Goal: Information Seeking & Learning: Learn about a topic

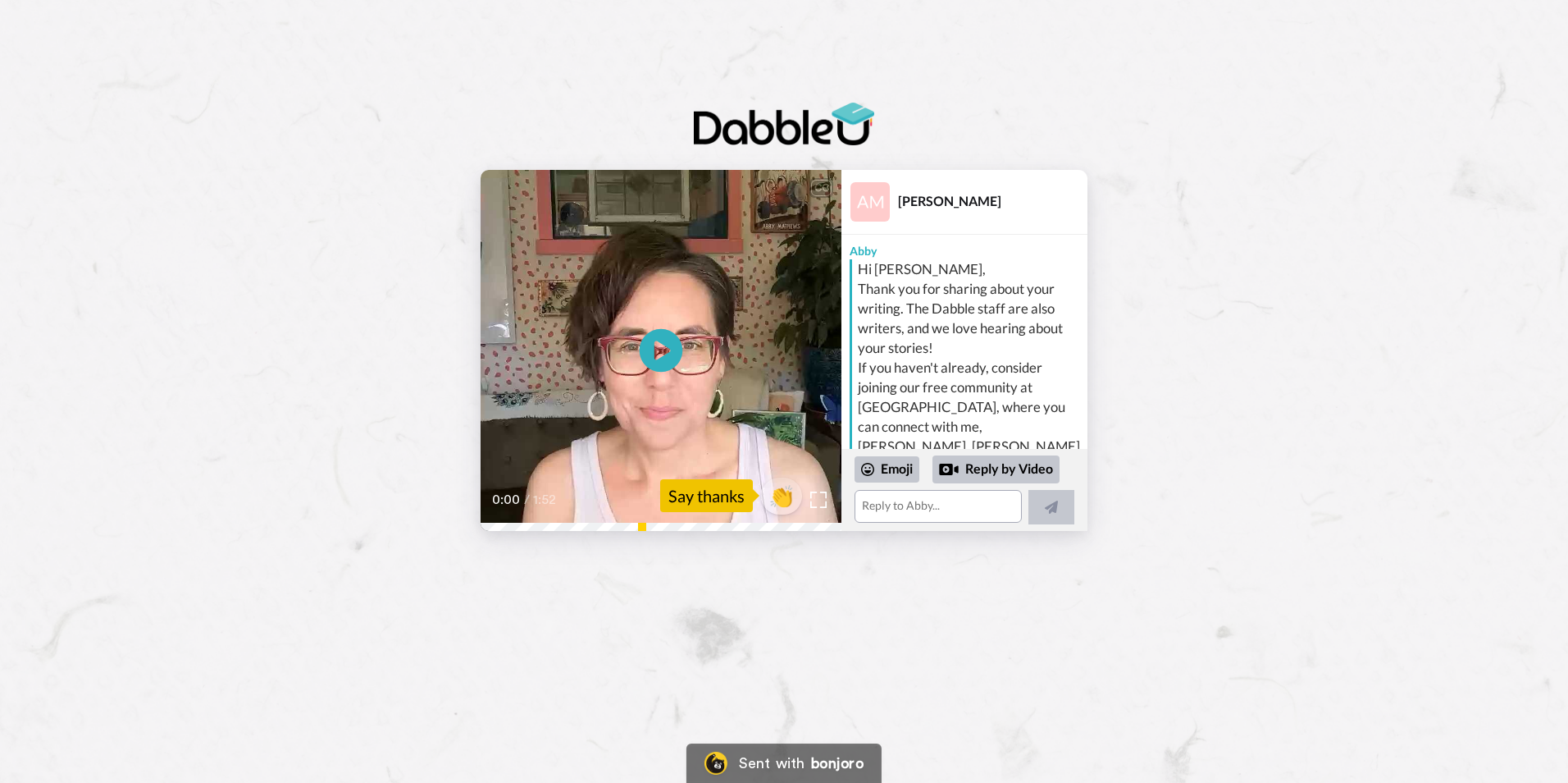
click at [666, 344] on icon at bounding box center [661, 349] width 44 height 44
click at [670, 343] on icon at bounding box center [661, 349] width 44 height 44
click at [630, 328] on video at bounding box center [661, 350] width 361 height 361
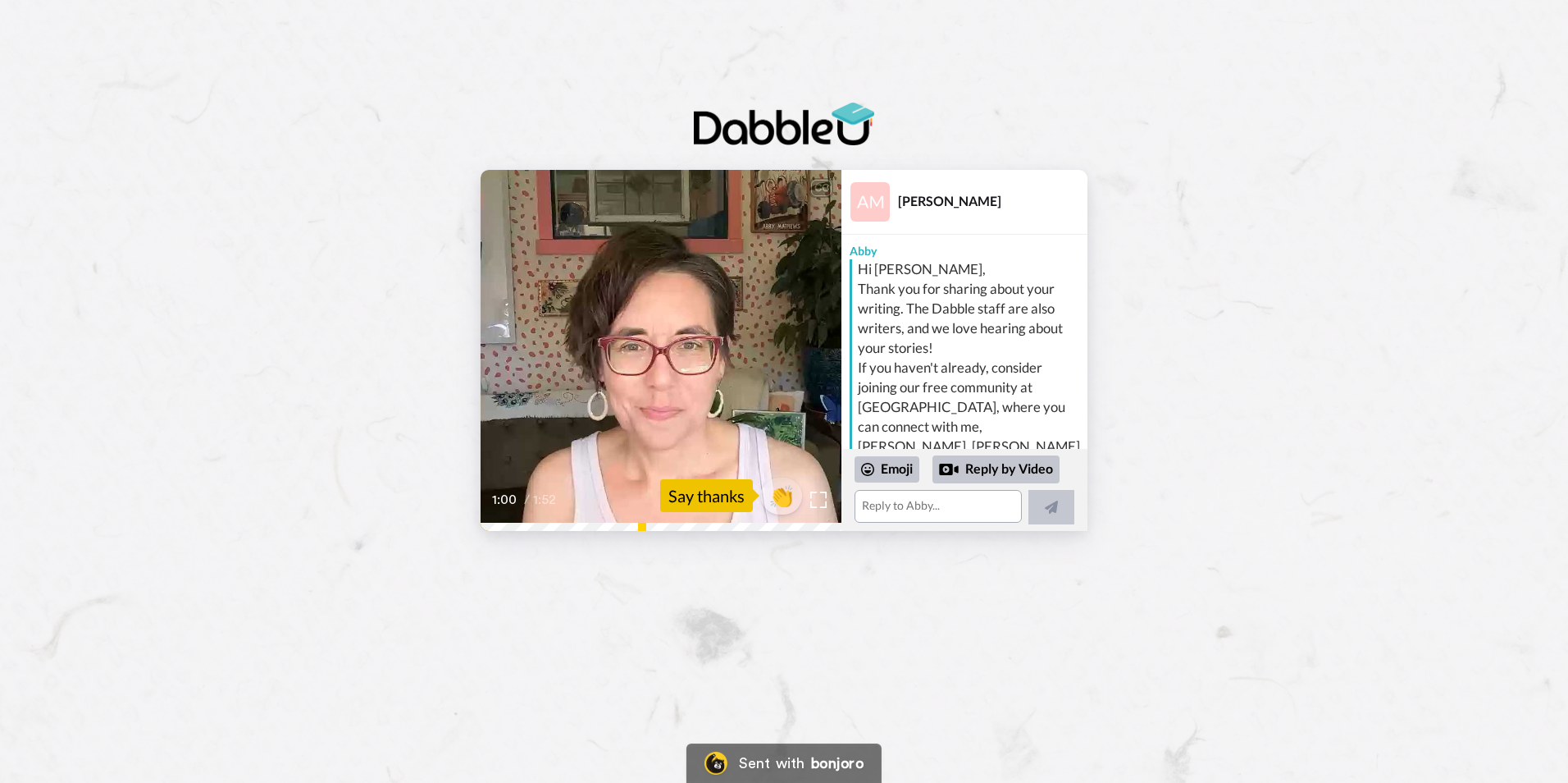
click at [846, 120] on img at bounding box center [784, 124] width 180 height 42
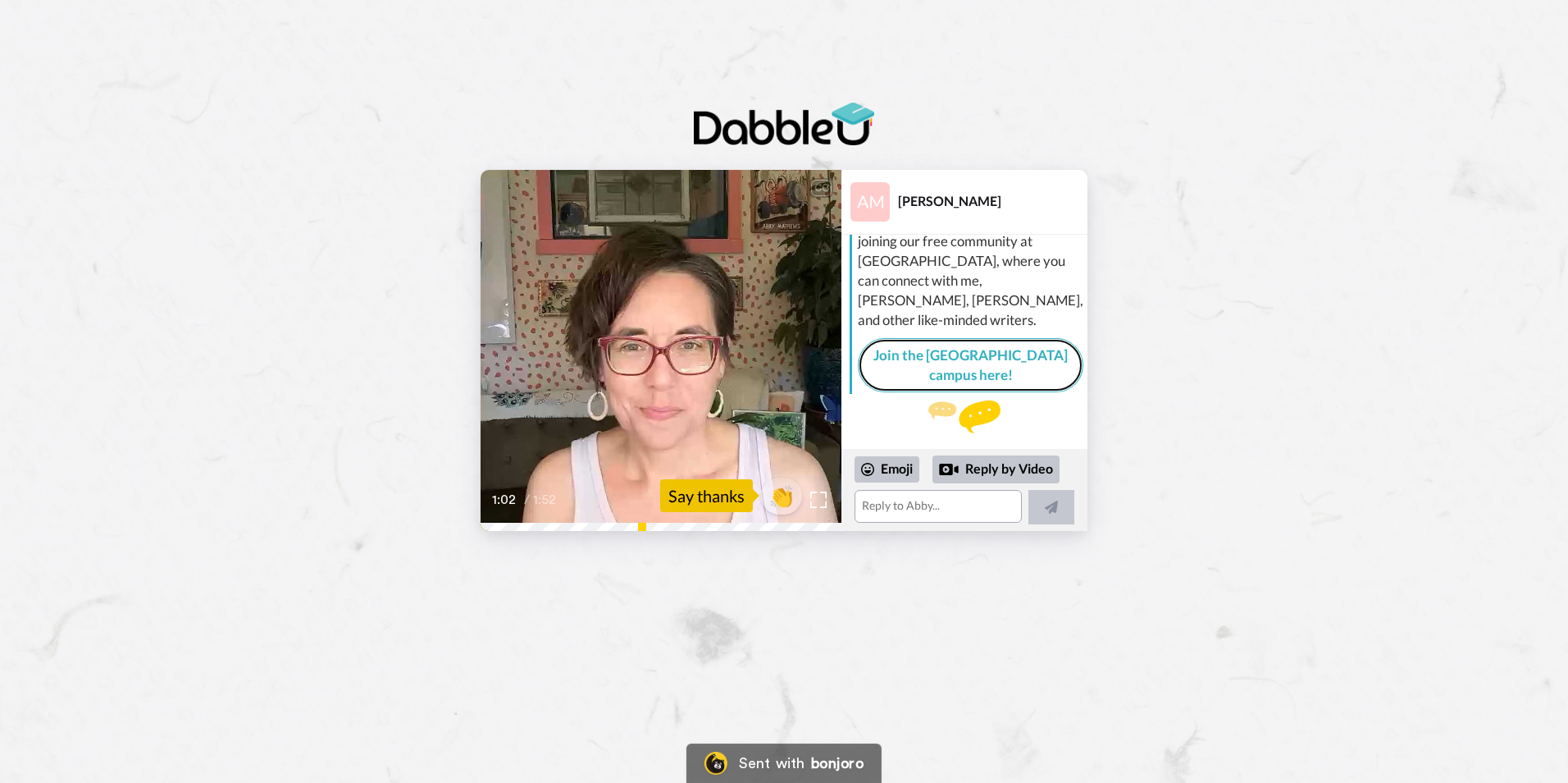
click at [980, 338] on link "Join the [GEOGRAPHIC_DATA] campus here!" at bounding box center [971, 365] width 226 height 55
drag, startPoint x: 788, startPoint y: 496, endPoint x: 802, endPoint y: 538, distance: 44.3
click at [788, 496] on span "👏" at bounding box center [781, 495] width 41 height 27
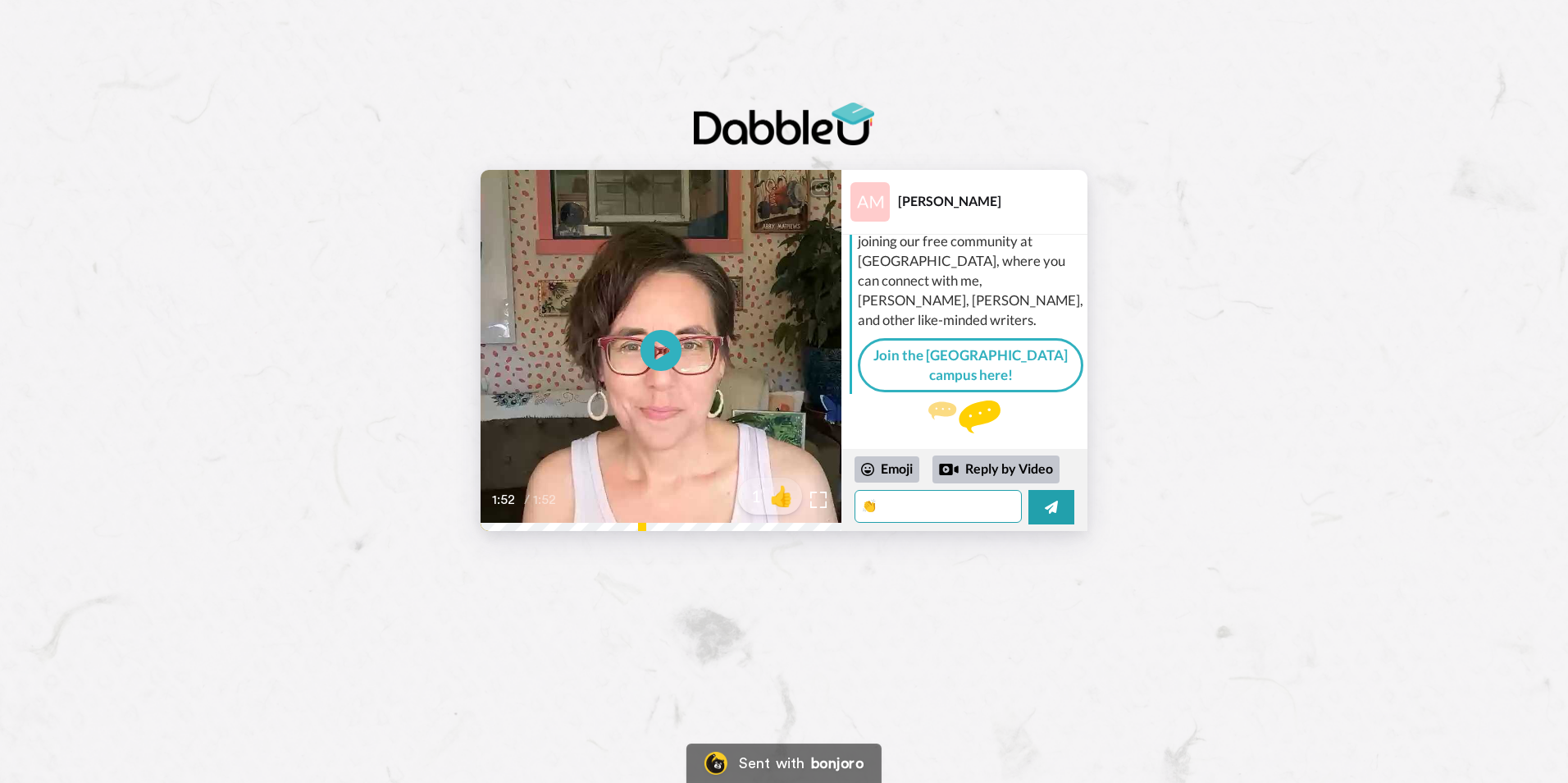
click at [893, 509] on textarea "👏" at bounding box center [937, 506] width 167 height 33
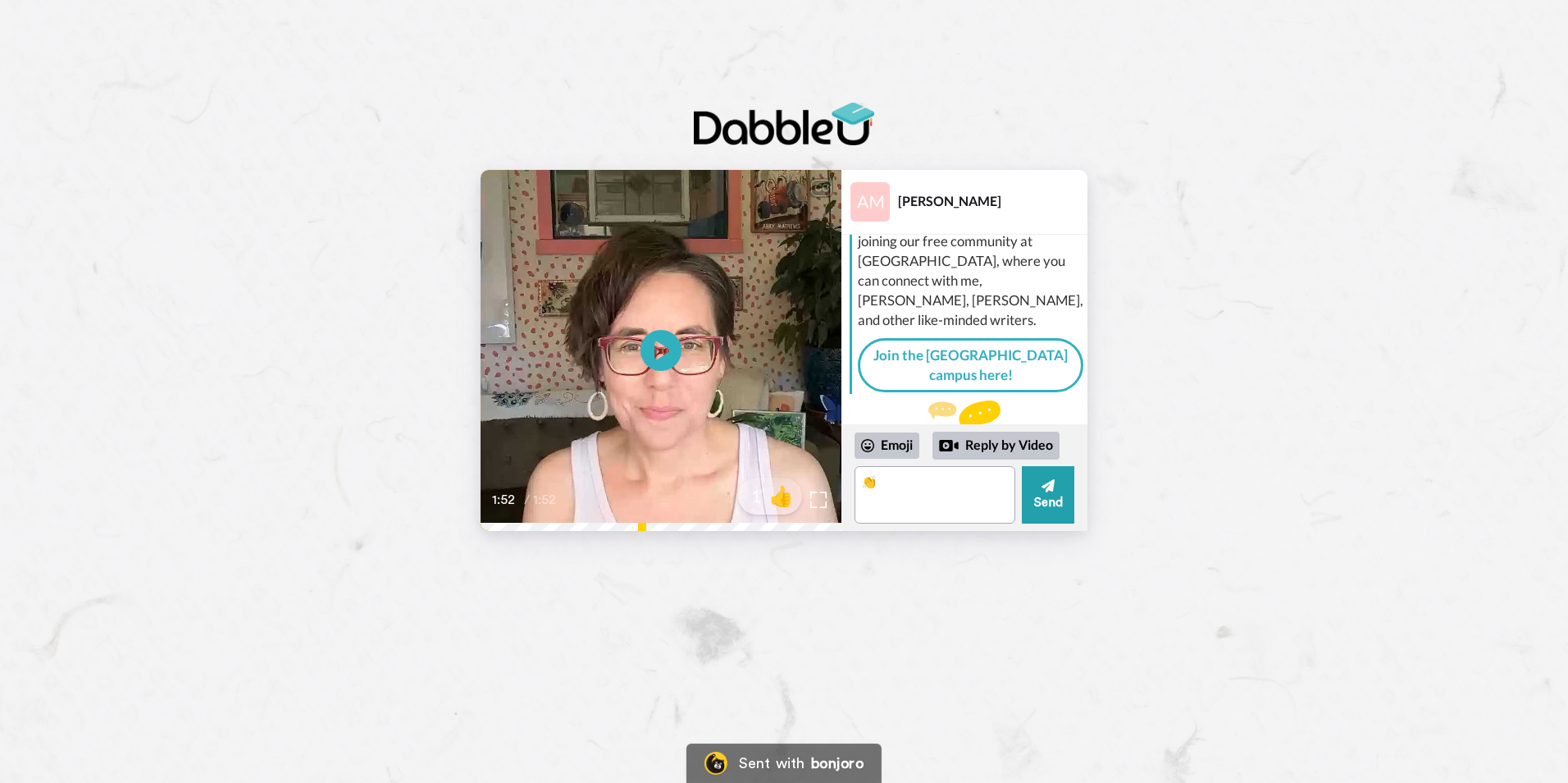
click at [891, 539] on div "CC Play/Pause 1:52 / 1:52 1 👍 [PERSON_NAME] [PERSON_NAME] Hi [PERSON_NAME], Tha…" at bounding box center [784, 290] width 1568 height 580
click at [323, 166] on div "CC Play/Pause 1:52 / 1:52 1 👍 [PERSON_NAME] [PERSON_NAME] Hi [PERSON_NAME], Tha…" at bounding box center [784, 304] width 1568 height 452
click at [653, 305] on video at bounding box center [661, 350] width 361 height 361
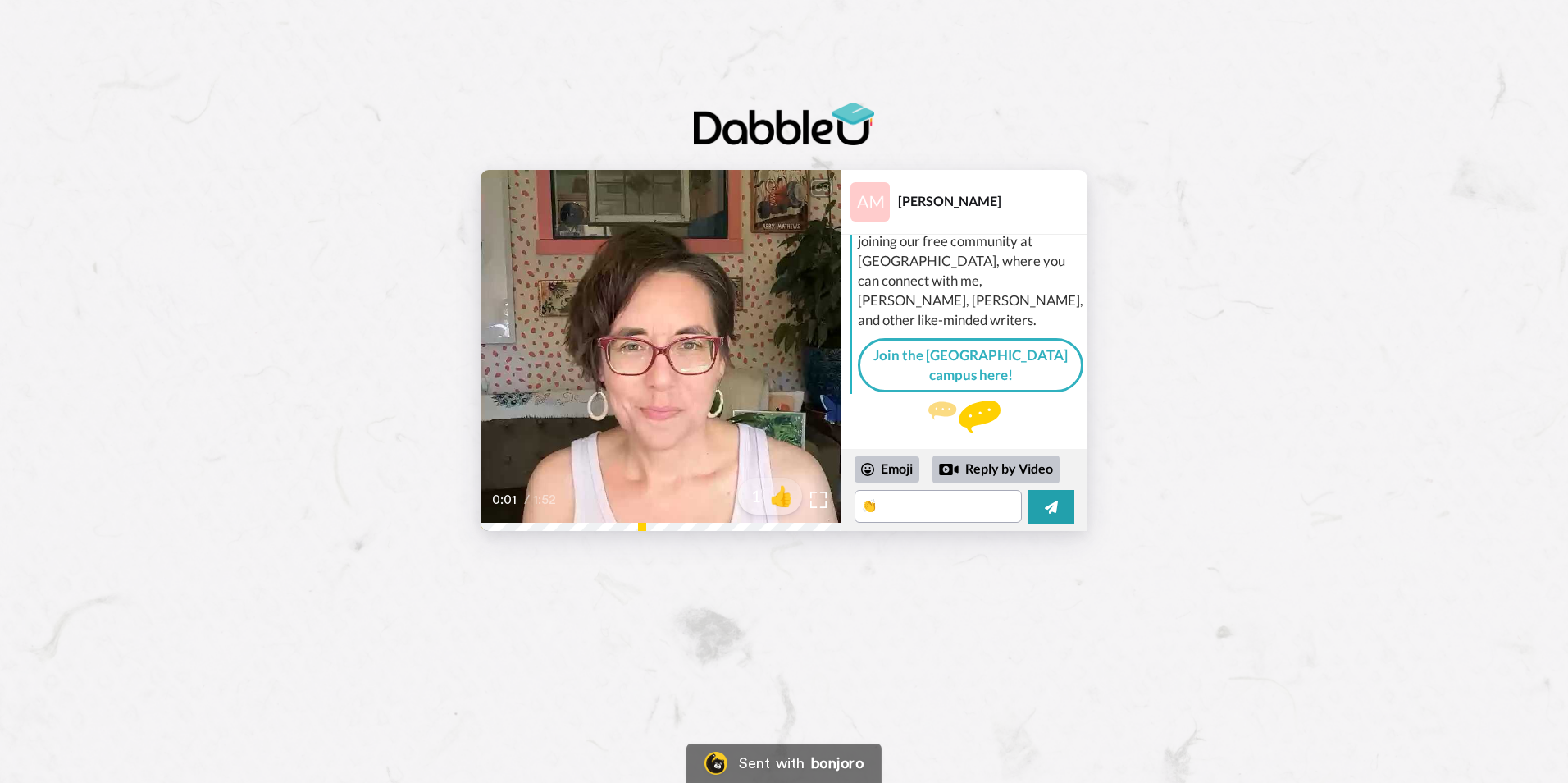
click at [654, 305] on video at bounding box center [661, 350] width 361 height 361
click at [707, 324] on video at bounding box center [661, 350] width 361 height 361
click at [704, 366] on video at bounding box center [661, 350] width 361 height 361
click at [714, 372] on video at bounding box center [661, 350] width 361 height 361
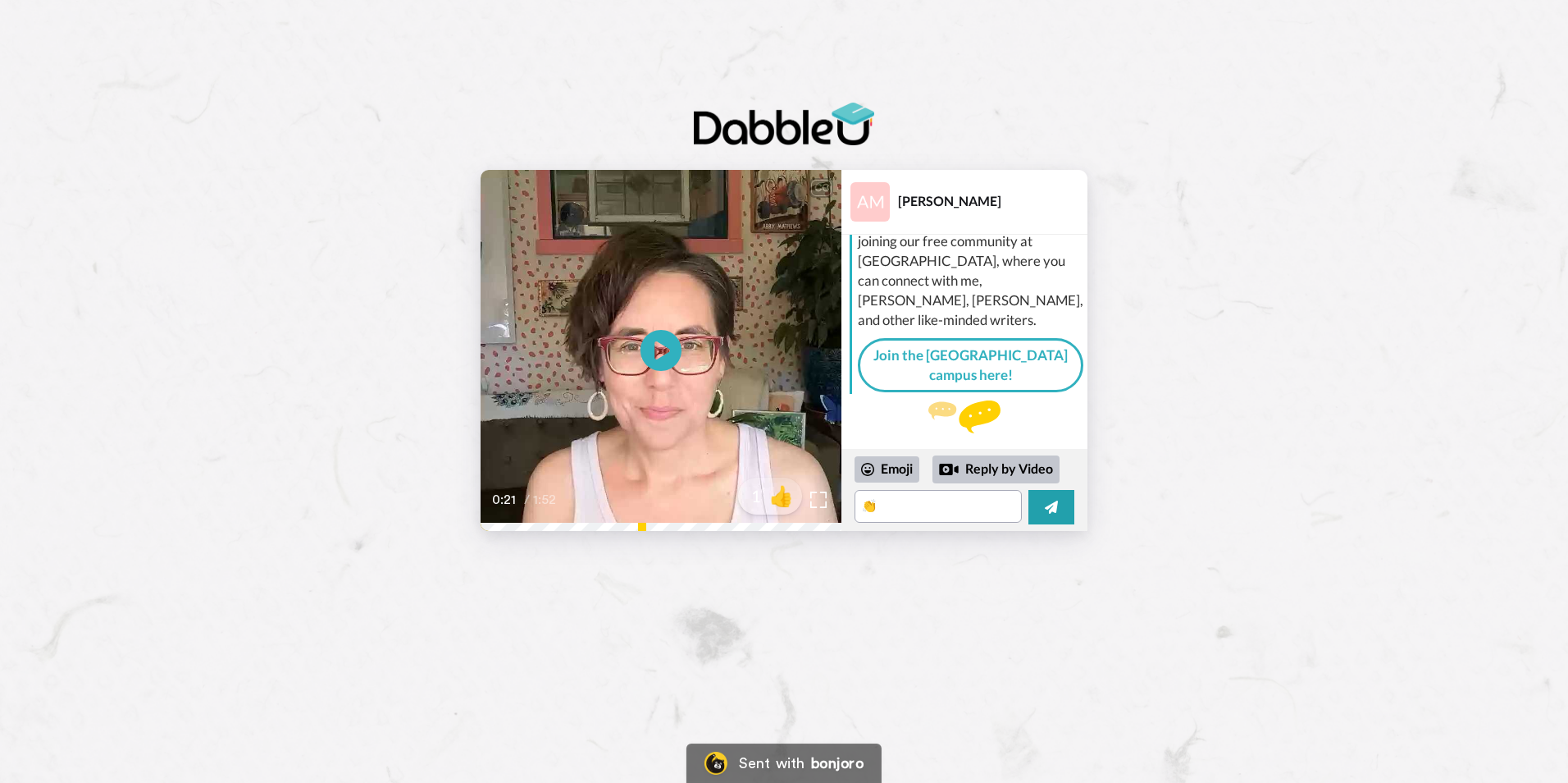
click at [714, 372] on video at bounding box center [661, 350] width 361 height 361
click at [956, 496] on textarea "👏" at bounding box center [937, 506] width 167 height 33
click at [947, 503] on textarea "👏" at bounding box center [934, 495] width 160 height 57
click at [931, 496] on textarea "👏" at bounding box center [934, 495] width 160 height 57
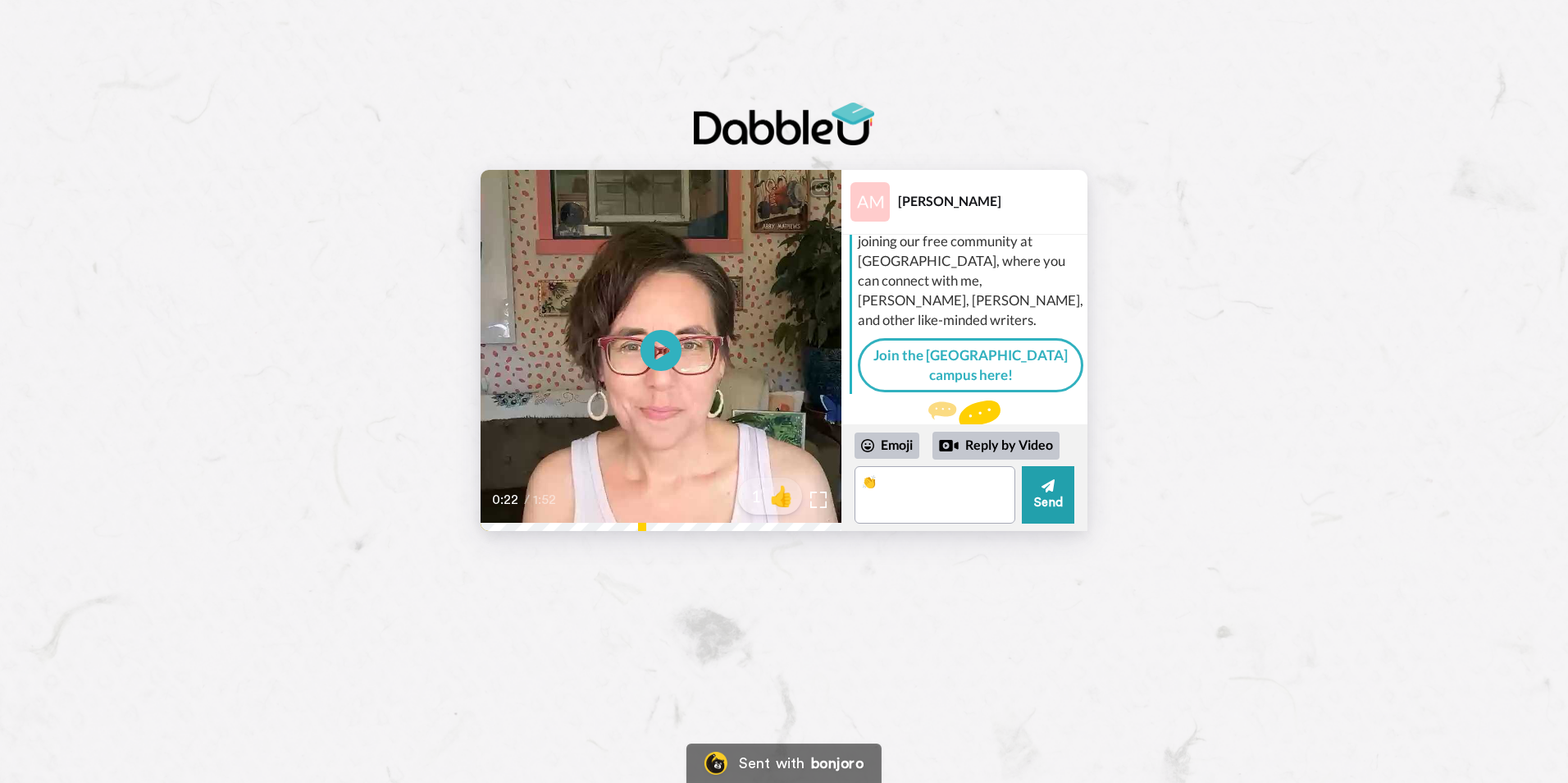
click at [946, 585] on div "CC Play/Pause We are currently on week two but we are spending October planning…" at bounding box center [784, 391] width 1568 height 783
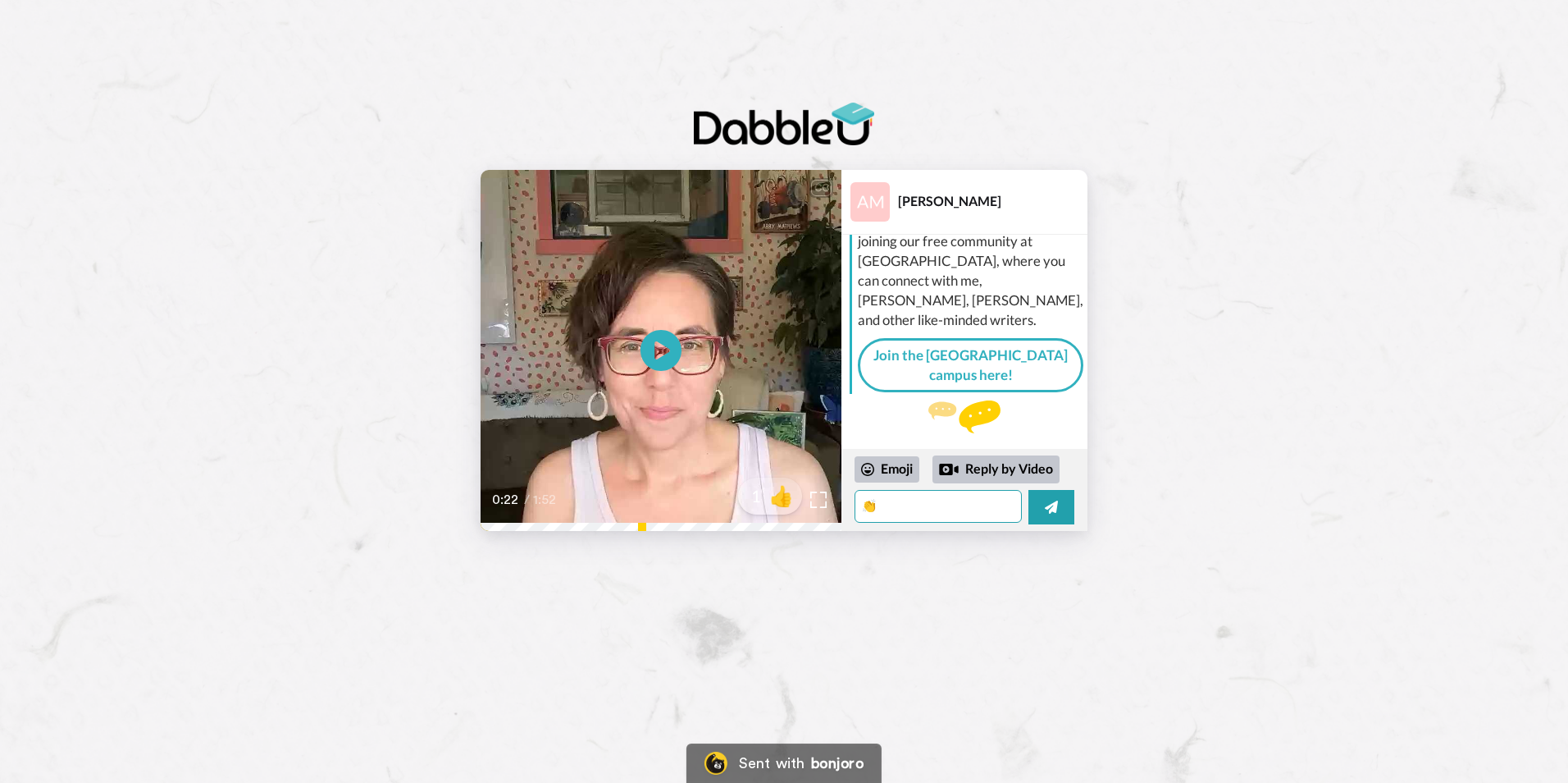
click at [913, 496] on textarea "👏" at bounding box center [937, 506] width 167 height 33
